Goal: Task Accomplishment & Management: Manage account settings

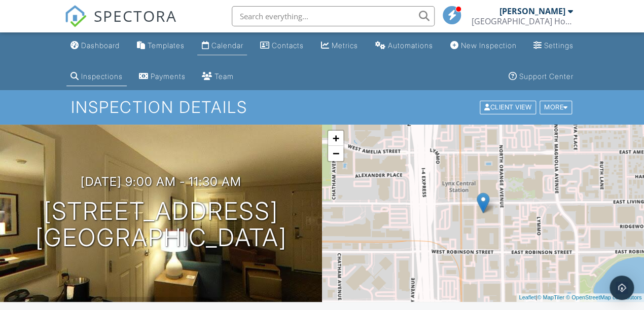
click at [240, 47] on div "Calendar" at bounding box center [227, 45] width 32 height 9
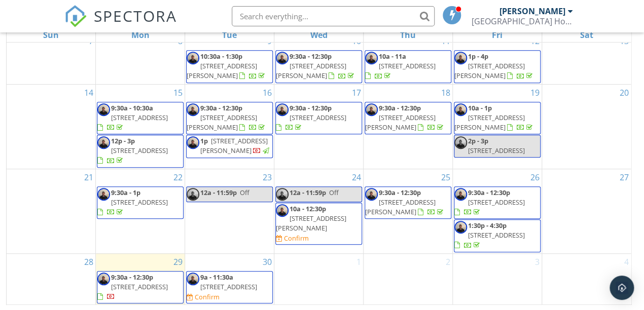
scroll to position [165, 0]
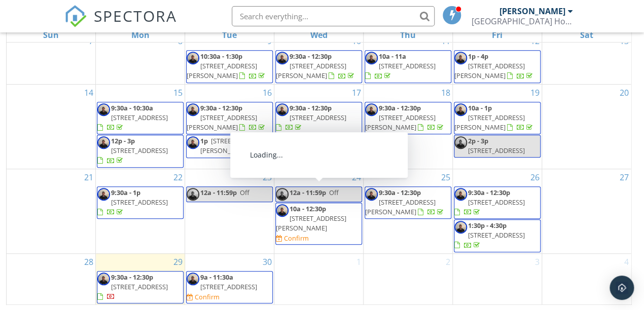
click at [349, 204] on span "10a - 12:30p [STREET_ADDRESS][PERSON_NAME] Confirm" at bounding box center [319, 224] width 86 height 40
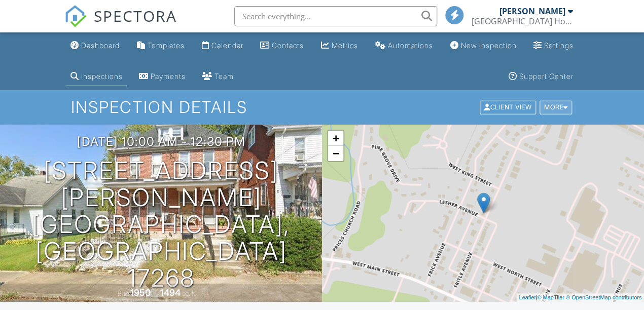
click at [566, 104] on div at bounding box center [565, 107] width 5 height 7
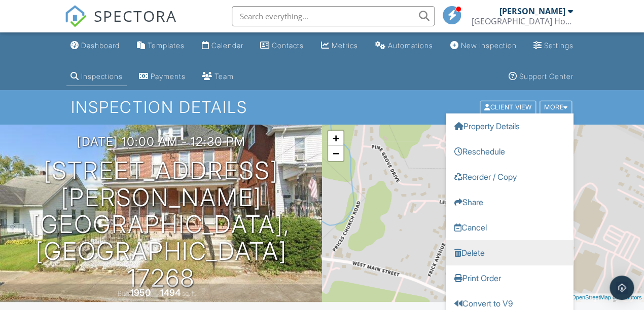
click at [511, 254] on link "Delete" at bounding box center [509, 252] width 127 height 25
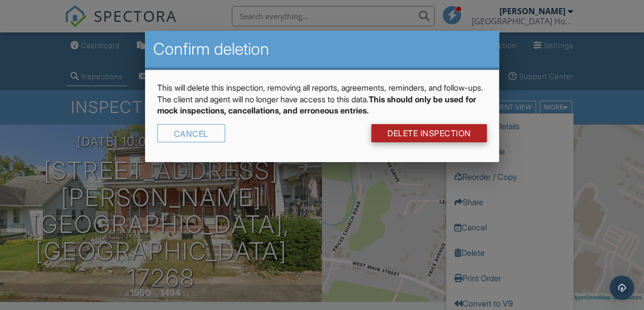
click at [427, 131] on link "DELETE Inspection" at bounding box center [429, 133] width 116 height 18
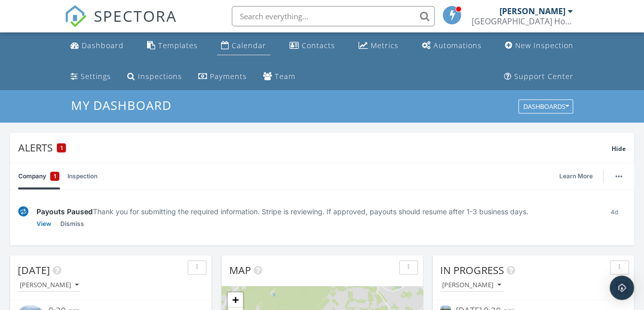
click at [254, 47] on div "Calendar" at bounding box center [249, 46] width 34 height 10
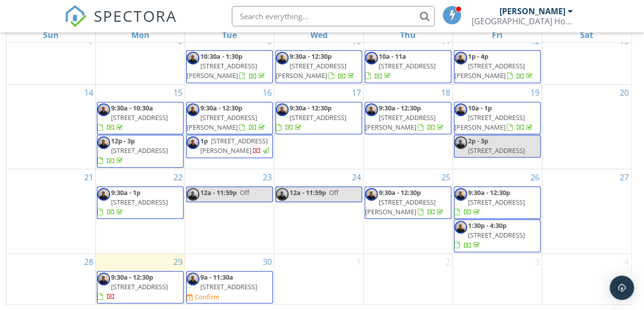
scroll to position [165, 0]
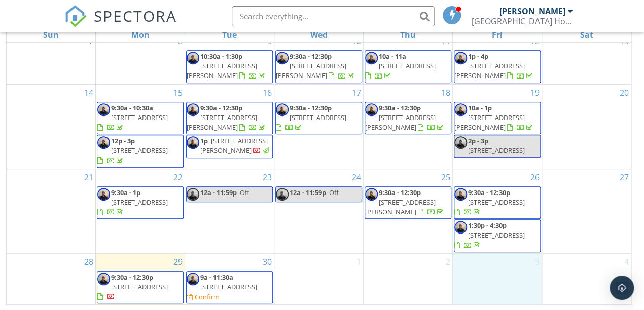
click at [487, 270] on div "3" at bounding box center [497, 279] width 89 height 51
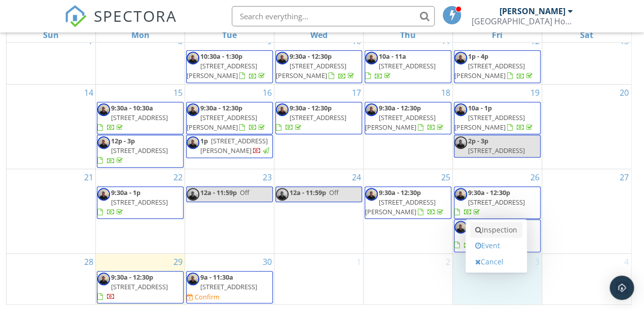
click at [494, 229] on link "Inspection" at bounding box center [496, 230] width 52 height 16
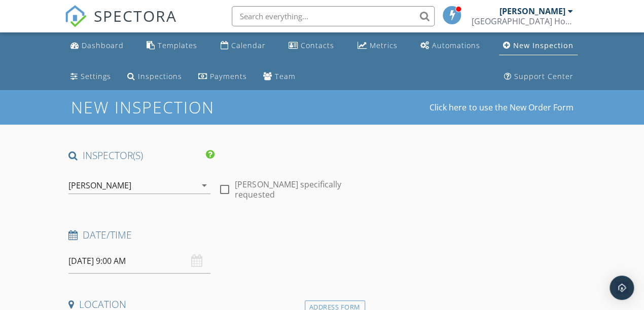
click at [130, 259] on input "10/03/2025 9:00 AM" at bounding box center [139, 261] width 142 height 25
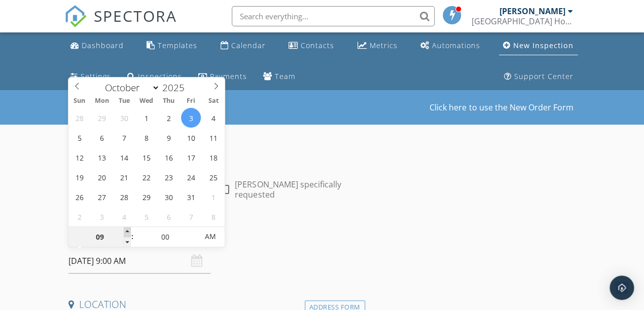
type input "10"
type input "10/03/2025 10:00 AM"
click at [128, 230] on span at bounding box center [127, 232] width 7 height 10
type input "11"
type input "10/03/2025 11:00 AM"
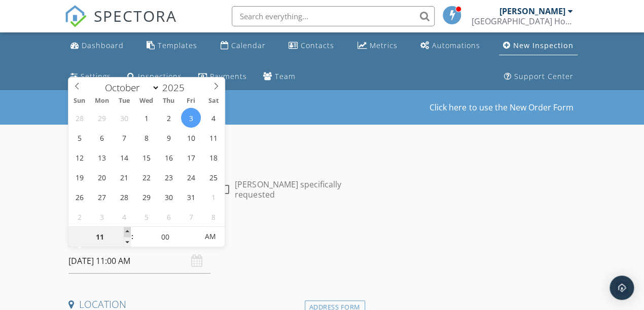
click at [128, 230] on span at bounding box center [127, 232] width 7 height 10
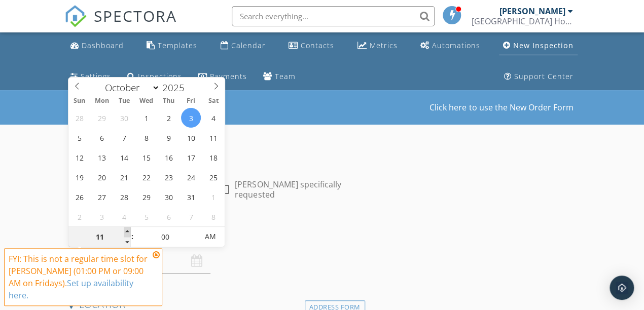
type input "12"
type input "10/03/2025 12:00 PM"
click at [128, 230] on span at bounding box center [127, 232] width 7 height 10
type input "01"
type input "10/03/2025 1:00 PM"
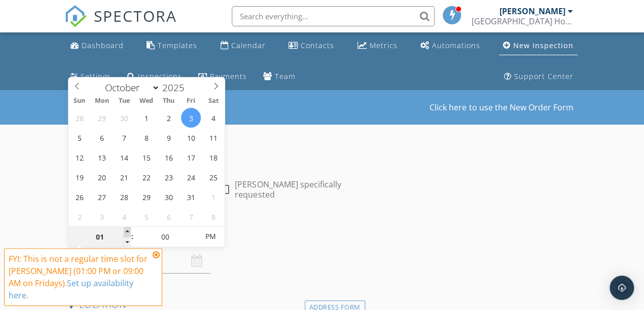
click at [128, 230] on span at bounding box center [127, 232] width 7 height 10
type input "02"
type input "10/03/2025 2:00 PM"
click at [128, 230] on span at bounding box center [127, 232] width 7 height 10
type input "03"
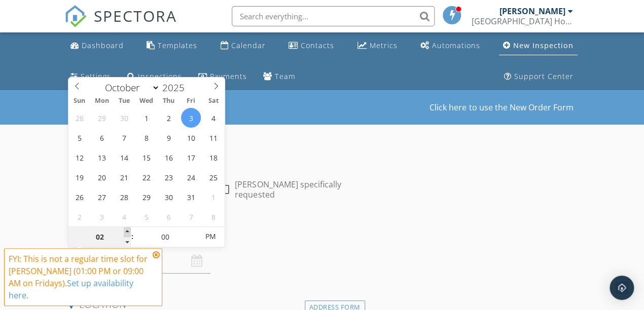
type input "10/03/2025 3:00 PM"
click at [128, 230] on span at bounding box center [127, 232] width 7 height 10
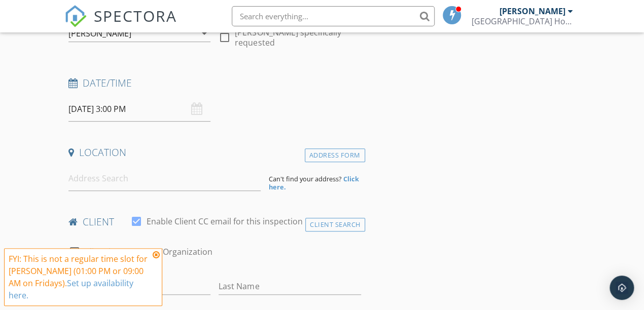
scroll to position [183, 0]
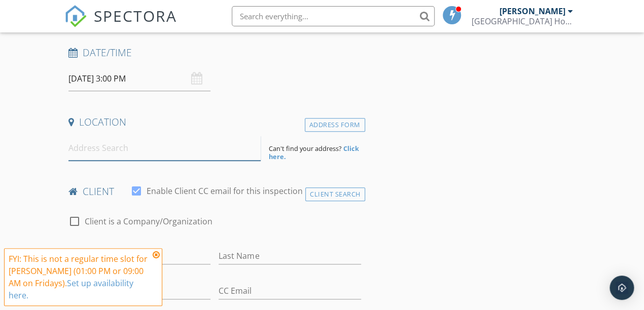
click at [113, 145] on input at bounding box center [164, 148] width 192 height 25
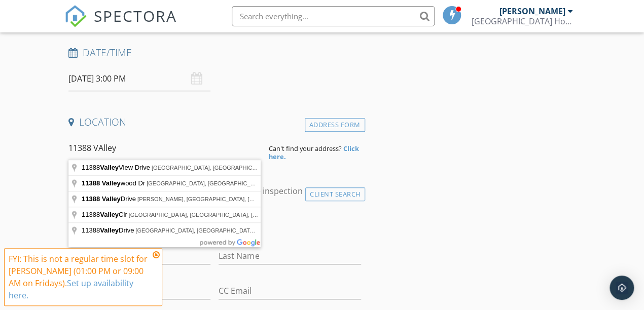
type input "11388 Valleywood Dr, Waynesboro, PA, USA"
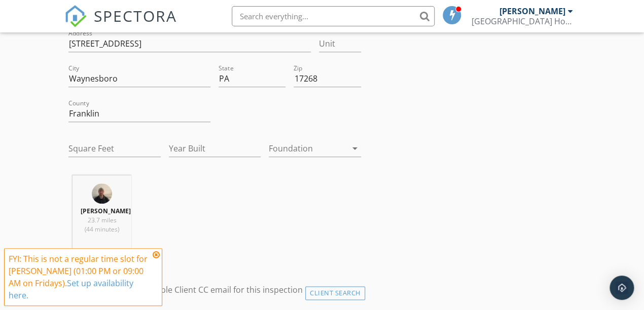
scroll to position [292, 0]
click at [115, 139] on input "Square Feet" at bounding box center [114, 147] width 92 height 17
click at [221, 147] on input "Year Built" at bounding box center [215, 147] width 92 height 17
type input "1988"
click at [307, 146] on div at bounding box center [308, 147] width 78 height 16
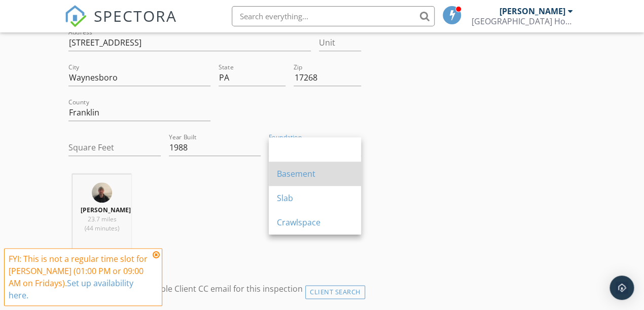
click at [283, 175] on div "Basement" at bounding box center [315, 174] width 76 height 12
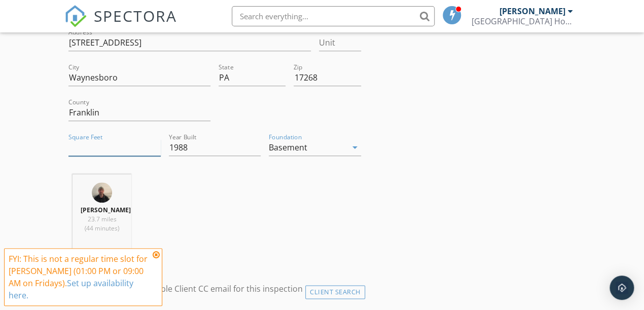
click at [102, 147] on input "Square Feet" at bounding box center [114, 147] width 92 height 17
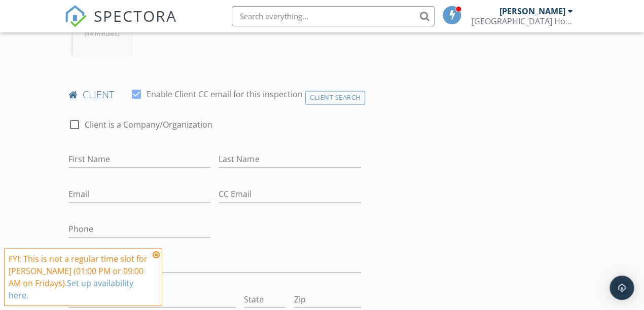
scroll to position [487, 0]
type input "4575"
type input "[PERSON_NAME]"
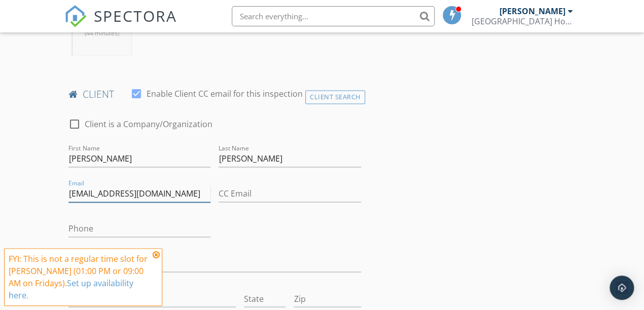
type input "[EMAIL_ADDRESS][DOMAIN_NAME]"
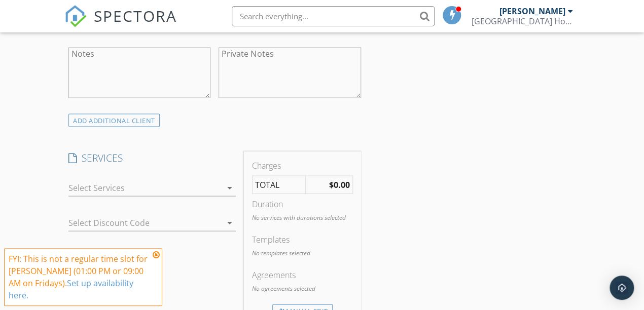
scroll to position [776, 0]
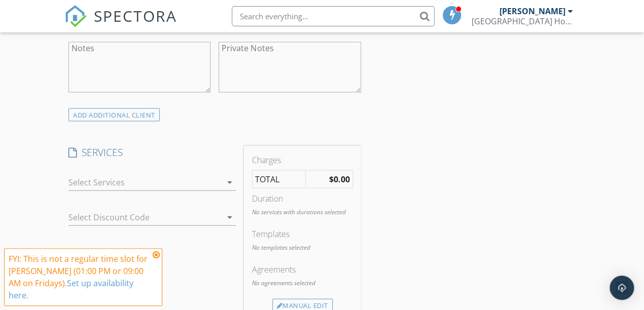
type input "[PHONE_NUMBER]"
click at [126, 189] on div at bounding box center [144, 182] width 153 height 16
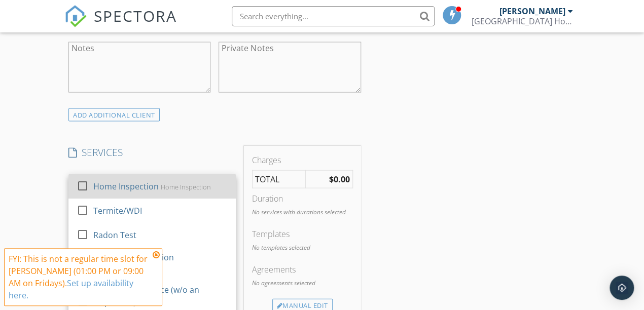
click at [148, 189] on div "Home Inspection" at bounding box center [125, 187] width 65 height 12
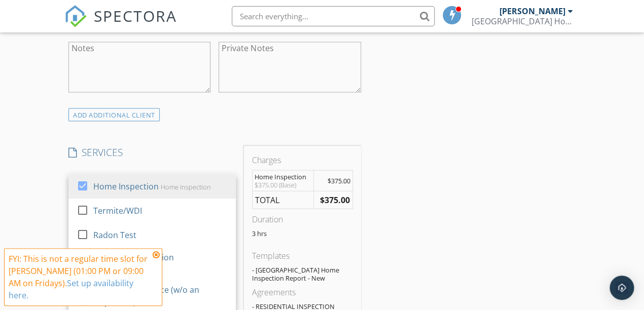
click at [55, 212] on div "New Inspection Click here to use the New Order Form INSPECTOR(S) check_box Trav…" at bounding box center [322, 263] width 644 height 1899
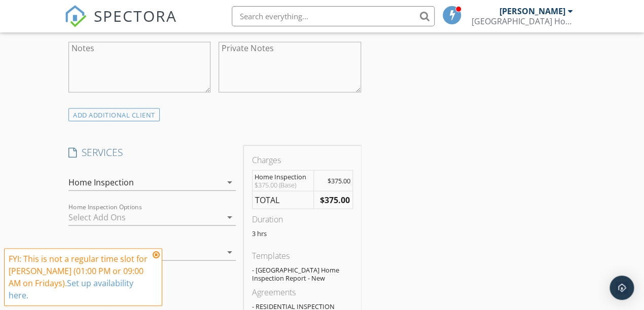
click at [98, 219] on div at bounding box center [144, 217] width 153 height 16
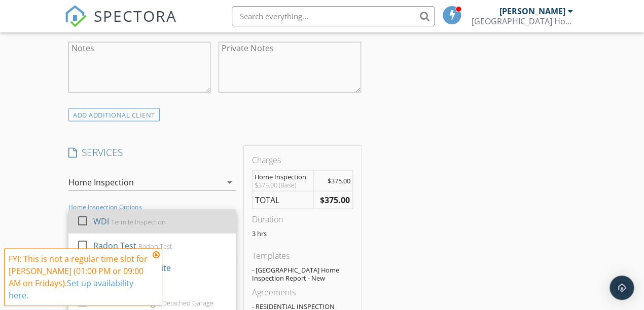
click at [113, 226] on div "Termite Inspection" at bounding box center [138, 222] width 55 height 8
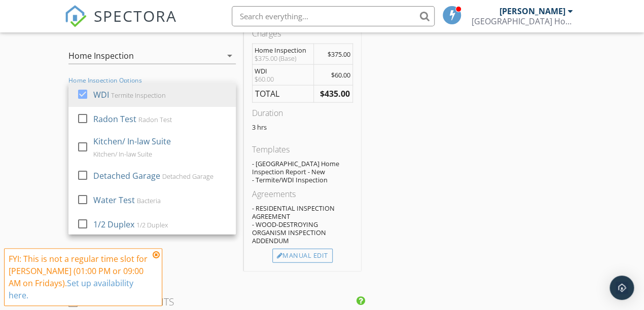
scroll to position [904, 0]
click at [304, 254] on div "Manual Edit" at bounding box center [302, 255] width 60 height 14
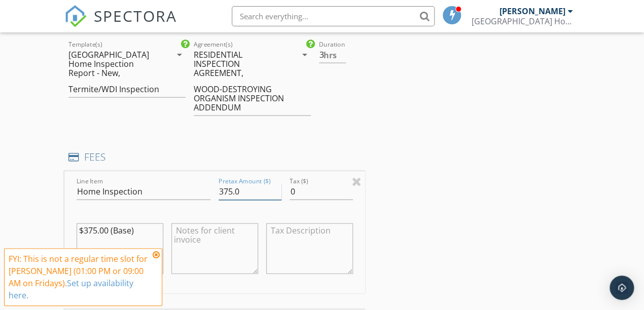
drag, startPoint x: 233, startPoint y: 191, endPoint x: 217, endPoint y: 191, distance: 15.7
click at [217, 191] on div "Pretax Amount ($) 375.0" at bounding box center [250, 192] width 71 height 35
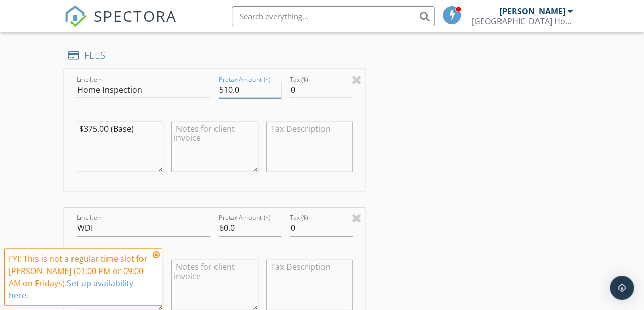
scroll to position [1017, 0]
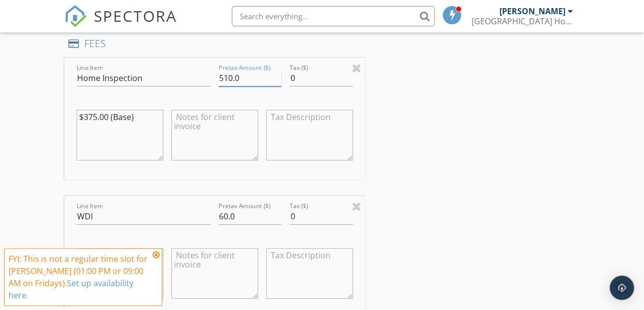
type input "510.0"
click at [242, 159] on textarea at bounding box center [214, 135] width 87 height 51
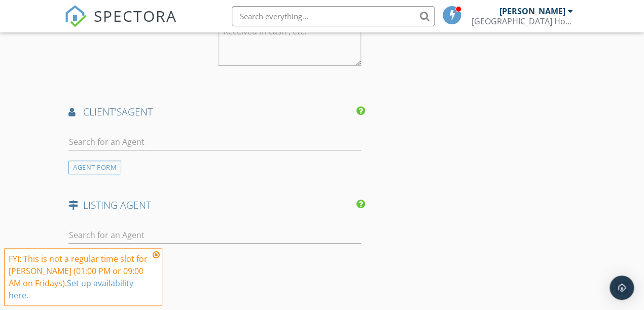
scroll to position [1537, 0]
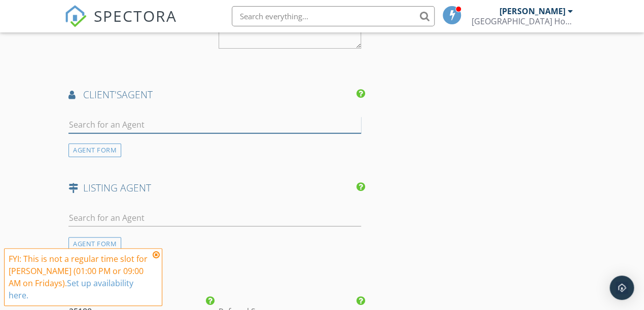
click at [140, 122] on input "text" at bounding box center [214, 125] width 293 height 17
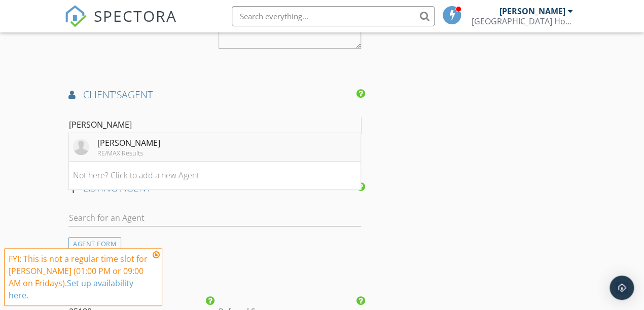
type input "[PERSON_NAME]"
click at [157, 146] on li "Arlene Unger RE/MAX Results" at bounding box center [215, 147] width 292 height 28
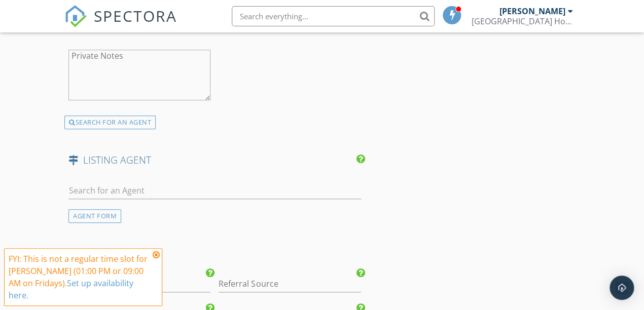
scroll to position [1800, 0]
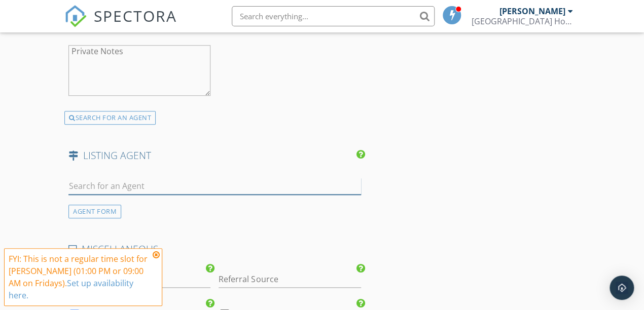
click at [135, 185] on input "text" at bounding box center [214, 186] width 293 height 17
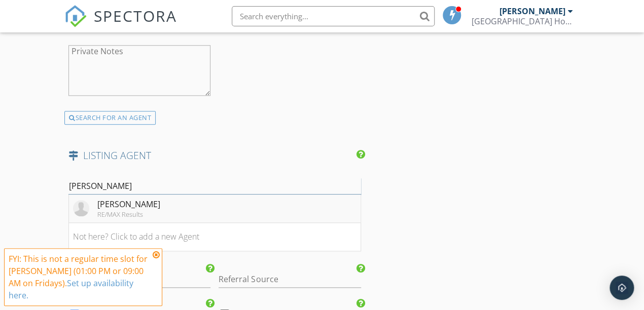
type input "ARlene"
click at [150, 210] on li "Arlene Unger RE/MAX Results" at bounding box center [215, 209] width 292 height 28
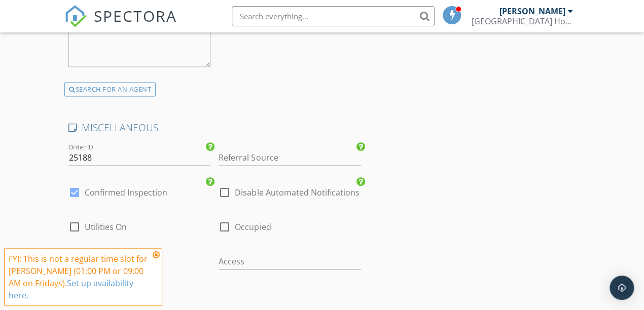
scroll to position [2154, 0]
click at [116, 226] on span "Utilities On" at bounding box center [106, 226] width 42 height 10
checkbox input "true"
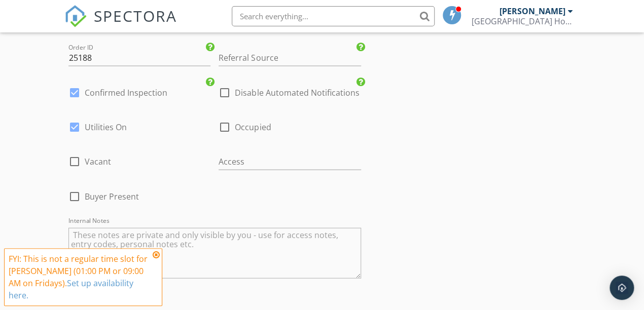
scroll to position [2257, 0]
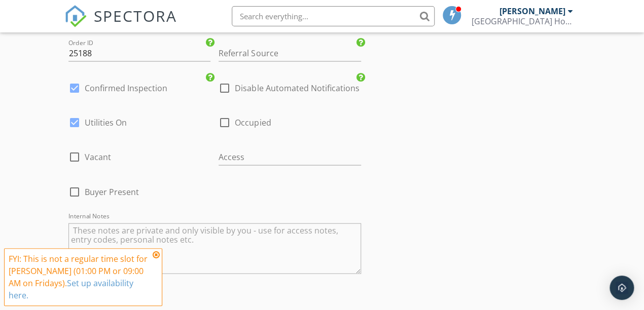
click at [128, 87] on label "Confirmed Inspection" at bounding box center [126, 88] width 83 height 10
checkbox input "false"
checkbox input "true"
click at [102, 159] on span "Vacant" at bounding box center [98, 157] width 26 height 10
checkbox input "true"
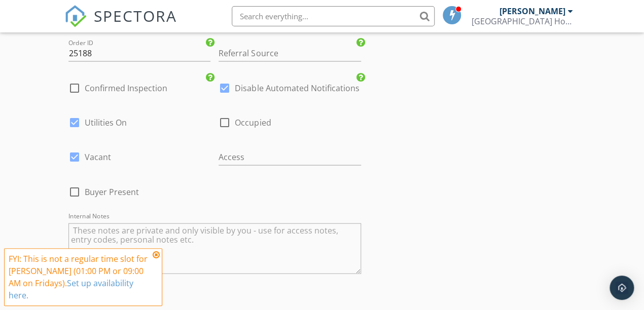
click at [125, 192] on span "Buyer Present" at bounding box center [112, 192] width 54 height 10
checkbox input "true"
click at [156, 235] on textarea "Internal Notes" at bounding box center [214, 249] width 293 height 51
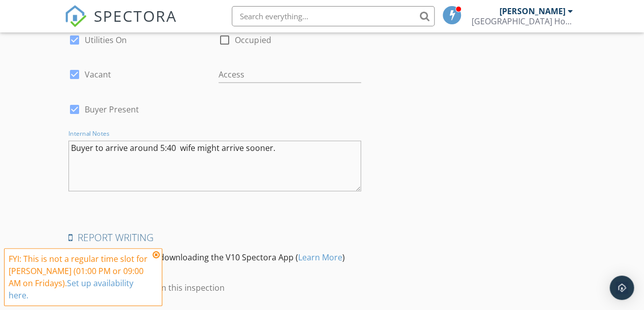
scroll to position [2388, 0]
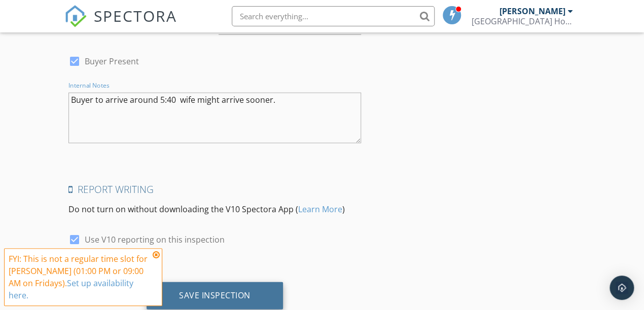
type textarea "Buyer to arrive around 5:40 wife might arrive sooner."
click at [194, 294] on div "Save Inspection" at bounding box center [215, 296] width 72 height 10
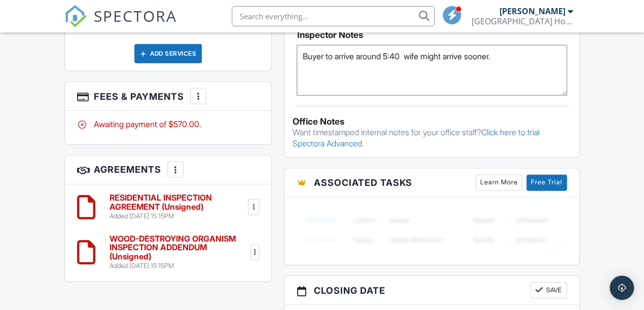
scroll to position [920, 0]
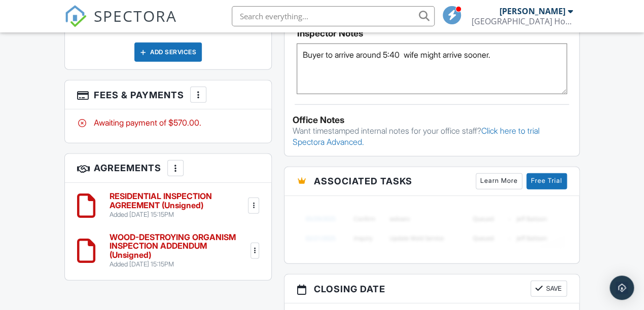
click at [335, 70] on textarea "Buyer to arrive around 5:40 wife might arrive sooner." at bounding box center [432, 69] width 270 height 51
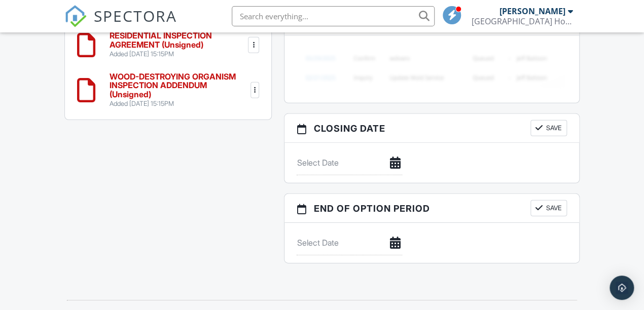
scroll to position [1074, 0]
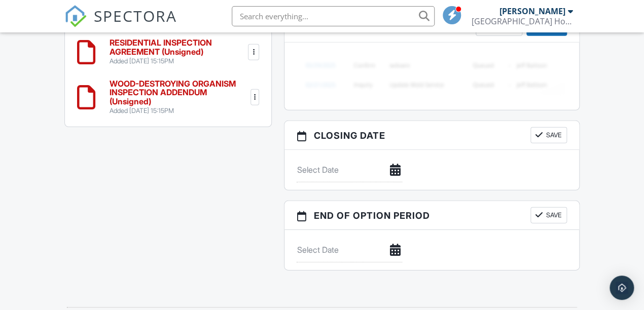
type textarea "Buyer to arrive around 5:40 wife might arrive sooner. Buyer is coowner of [PERS…"
click at [558, 207] on button "Save" at bounding box center [548, 215] width 37 height 16
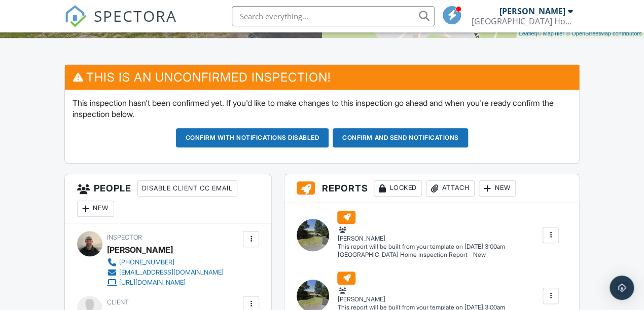
scroll to position [266, 0]
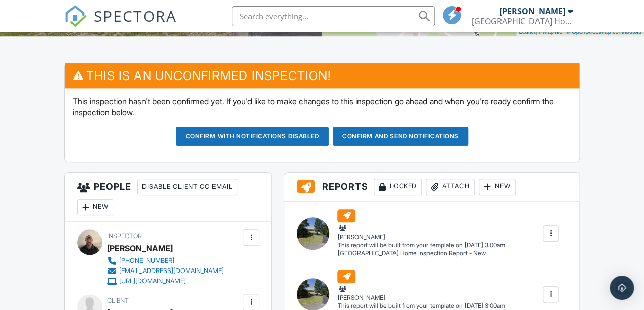
click at [393, 130] on button "Confirm and send notifications" at bounding box center [400, 136] width 135 height 19
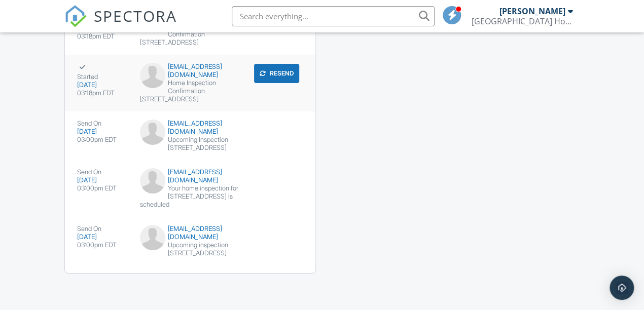
scroll to position [1426, 0]
click at [159, 136] on div "Upcoming Inspection [STREET_ADDRESS]" at bounding box center [190, 144] width 101 height 16
click at [290, 121] on button "submit" at bounding box center [285, 130] width 21 height 19
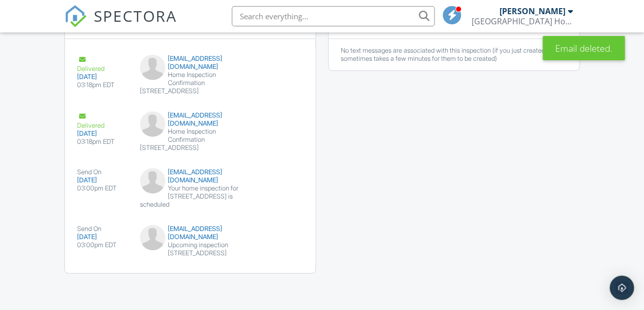
scroll to position [1390, 0]
click at [188, 241] on div "Upcoming inspection [STREET_ADDRESS]" at bounding box center [190, 249] width 101 height 16
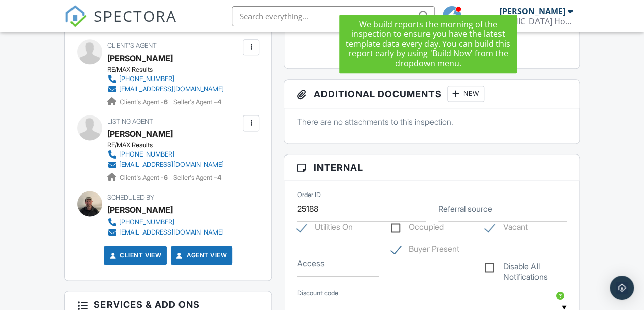
scroll to position [468, 0]
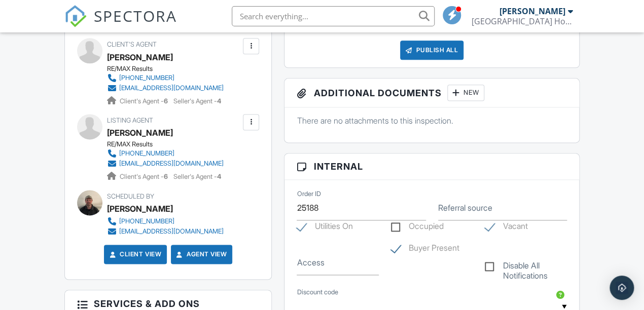
click at [459, 205] on label "Referral source" at bounding box center [465, 207] width 54 height 11
click at [459, 205] on input "Referral source" at bounding box center [502, 208] width 129 height 25
type input "S"
click at [346, 263] on input "Access" at bounding box center [338, 263] width 82 height 25
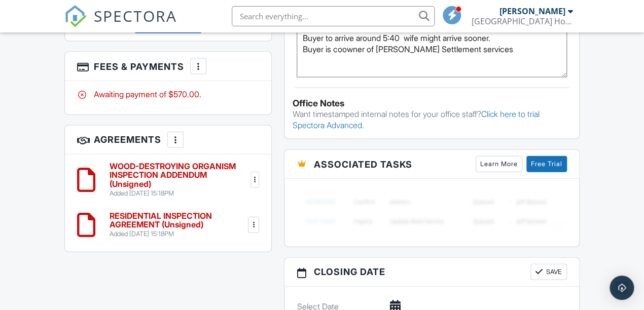
scroll to position [911, 0]
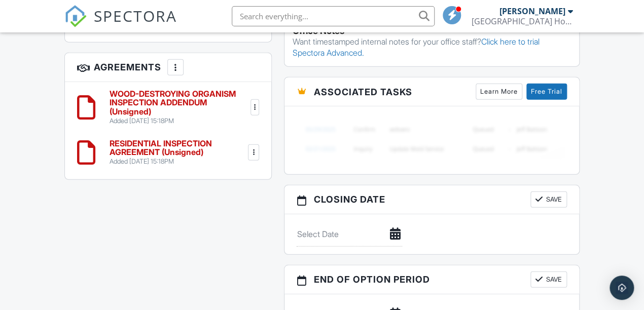
type input "Sentrilock"
click at [548, 196] on button "Save" at bounding box center [548, 200] width 37 height 16
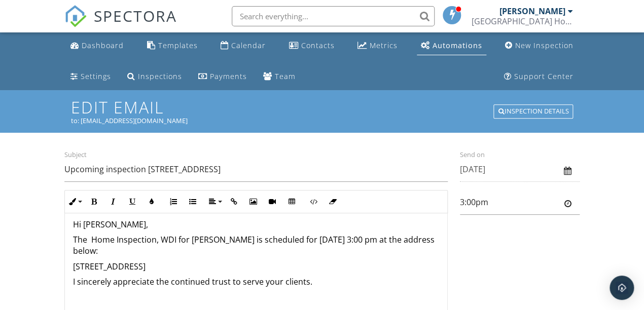
scroll to position [6, 0]
